Goal: Find contact information: Find contact information

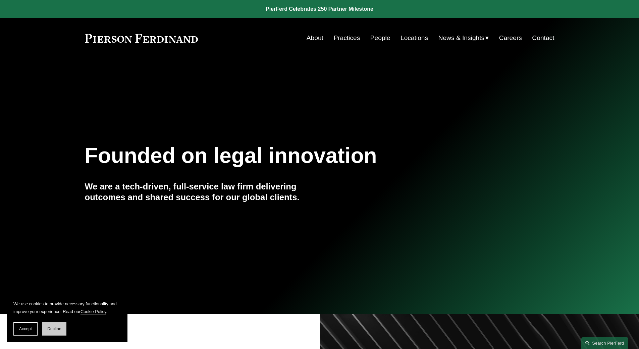
click at [59, 330] on span "Decline" at bounding box center [54, 328] width 14 height 5
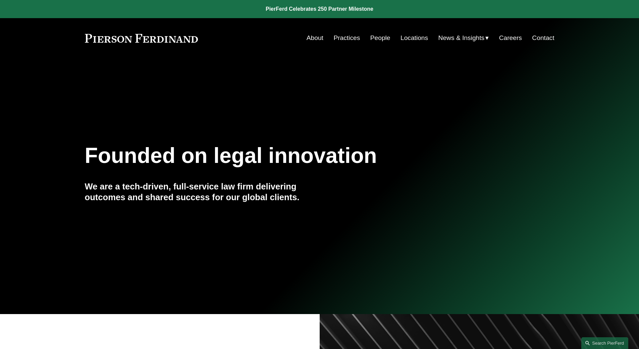
click at [416, 38] on link "Locations" at bounding box center [415, 38] width 28 height 13
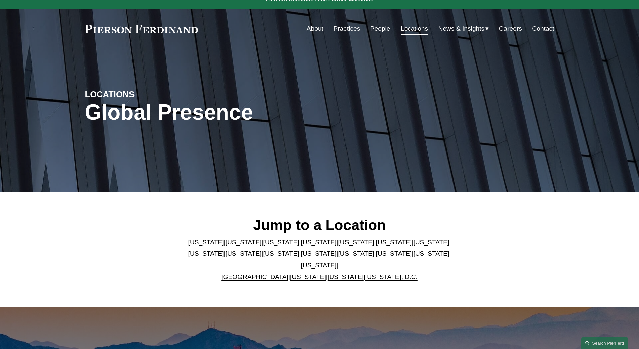
scroll to position [101, 0]
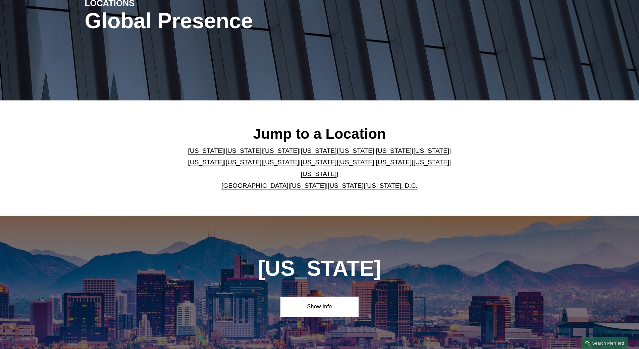
click at [263, 154] on link "[US_STATE]" at bounding box center [281, 150] width 36 height 7
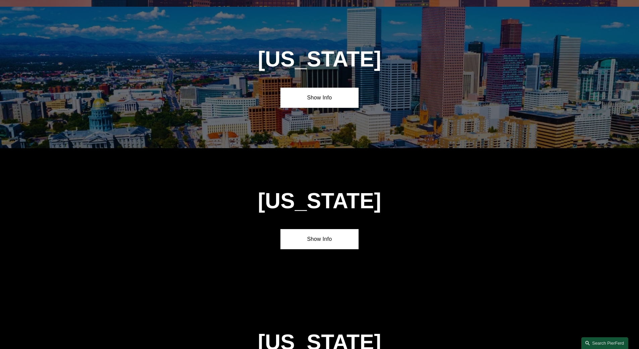
scroll to position [599, 0]
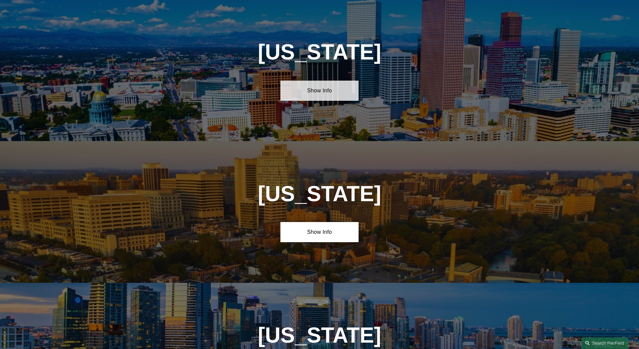
click at [332, 95] on link "Show Info" at bounding box center [320, 91] width 78 height 20
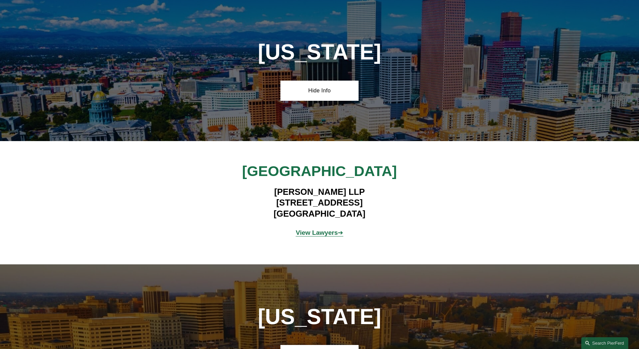
click at [314, 236] on strong "View Lawyers" at bounding box center [317, 232] width 42 height 7
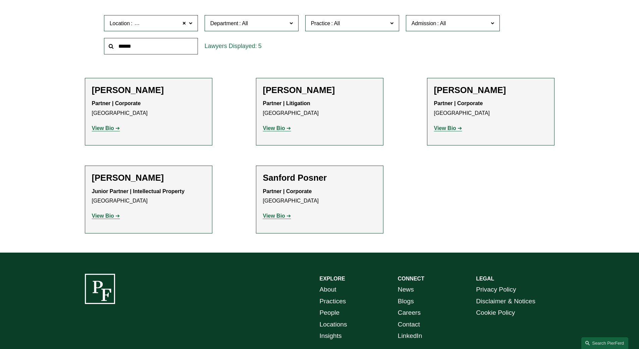
scroll to position [235, 0]
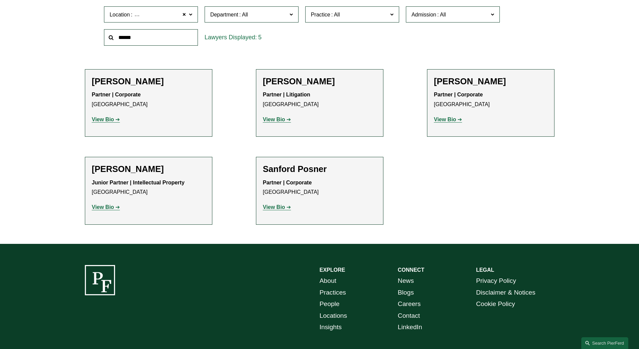
click at [266, 206] on strong "View Bio" at bounding box center [274, 207] width 22 height 6
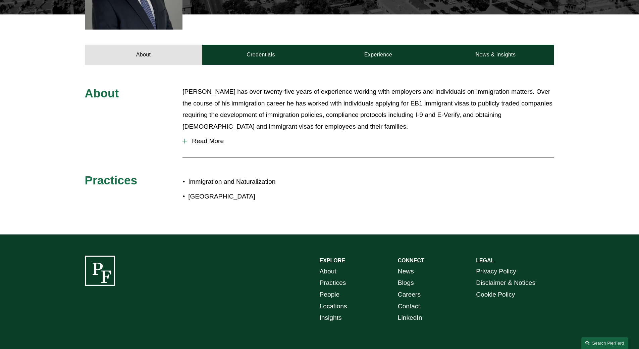
scroll to position [269, 0]
